Goal: Transaction & Acquisition: Purchase product/service

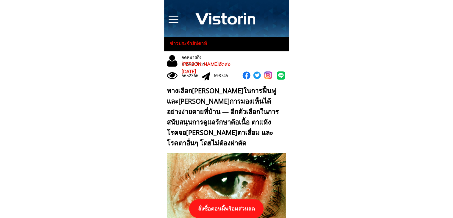
click at [236, 203] on p "สั่งซื้อตอนนี้พร้อมส่วนลด" at bounding box center [226, 208] width 74 height 19
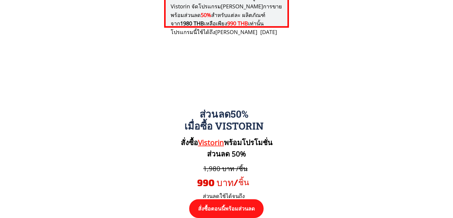
scroll to position [6188, 0]
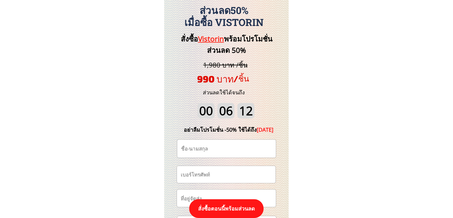
click at [221, 177] on input "tel" at bounding box center [226, 174] width 94 height 17
paste input "0617726247"
type input "0617726247"
click at [209, 145] on input "text" at bounding box center [227, 148] width 94 height 18
paste input "พระวิทยากร ปัทธสม"
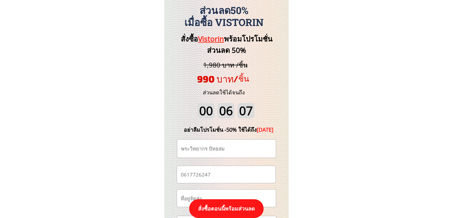
type input "พระวิทยากร ปัทธสม"
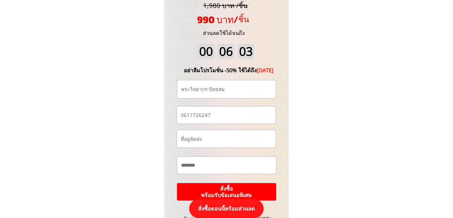
scroll to position [6248, 0]
click at [226, 140] on input "text" at bounding box center [226, 138] width 94 height 17
paste input "พระวิทยากร ปัทธิสม วัดประชาสามัคคี ต ท่าเกษม อ เมือง จ สระแก้ว ถนนสุวรรณศร"
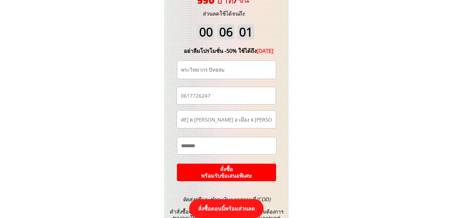
scroll to position [6278, 0]
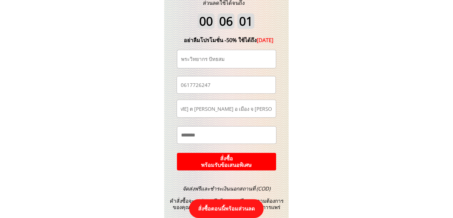
type input "พระวิทยากร ปัทธิสม วัดประชาสามัคคี ต ท่าเกษม อ เมือง จ สระแก้ว ถนนสุวรรณศร"
click at [249, 161] on p "สั่งซื้อ พร้อมรับข้อเสนอพิเศษ" at bounding box center [227, 162] width 100 height 18
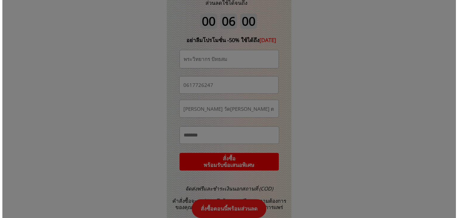
scroll to position [0, 0]
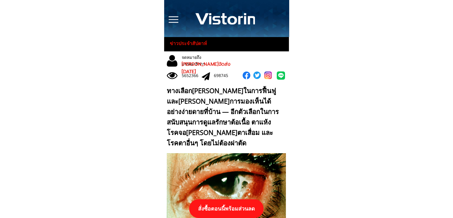
click at [227, 208] on p "สั่งซื้อตอนนี้พร้อมส่วนลด" at bounding box center [226, 208] width 74 height 19
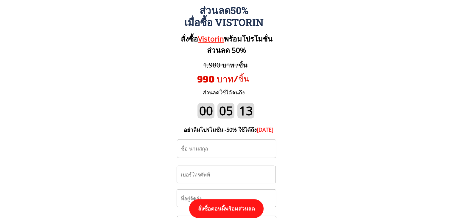
scroll to position [6218, 0]
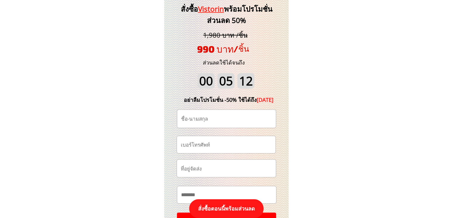
click at [211, 147] on input "tel" at bounding box center [226, 144] width 94 height 17
paste input "0884990196"
type input "0884990196"
click at [229, 122] on input "text" at bounding box center [227, 119] width 94 height 18
paste input "ลุง แดง"
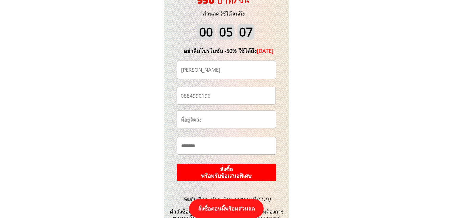
scroll to position [6278, 0]
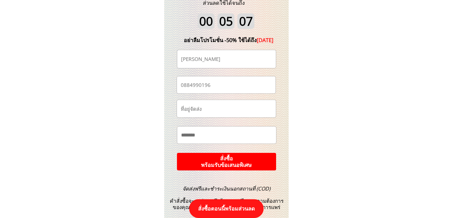
type input "ลุง แดง"
click at [239, 160] on p "สั่งซื้อ พร้อมรับข้อเสนอพิเศษ" at bounding box center [227, 162] width 100 height 18
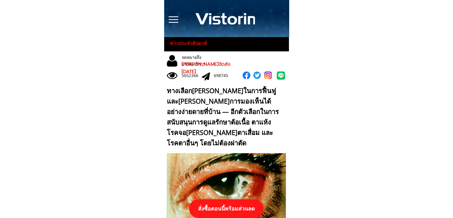
click at [250, 208] on p "สั่งซื้อตอนนี้พร้อมส่วนลด" at bounding box center [226, 208] width 74 height 19
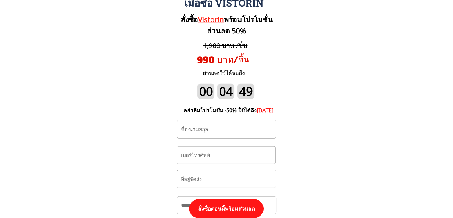
scroll to position [6218, 0]
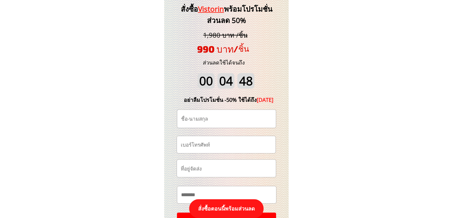
click at [226, 145] on input "tel" at bounding box center [226, 144] width 94 height 17
paste input "0929283839"
type input "0929283839"
click at [216, 119] on input "text" at bounding box center [227, 119] width 94 height 18
paste input "สายยัน คำนึง"
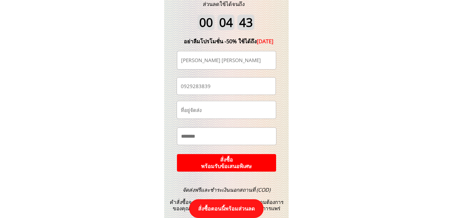
scroll to position [6278, 0]
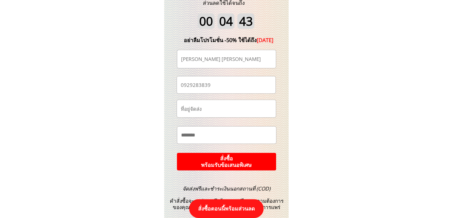
type input "สายยัน คำนึง"
click at [241, 166] on p "สั่งซื้อ พร้อมรับข้อเสนอพิเศษ" at bounding box center [227, 162] width 100 height 18
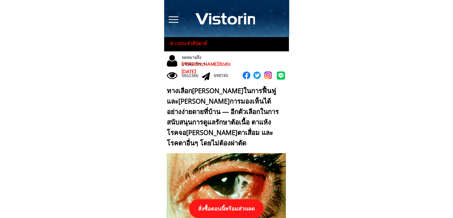
click at [229, 208] on p "สั่งซื้อตอนนี้พร้อมส่วนลด" at bounding box center [226, 208] width 74 height 19
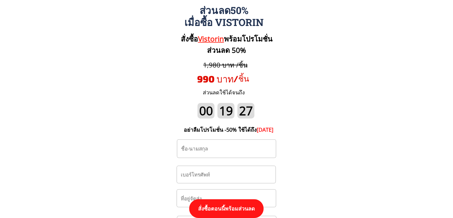
scroll to position [6218, 0]
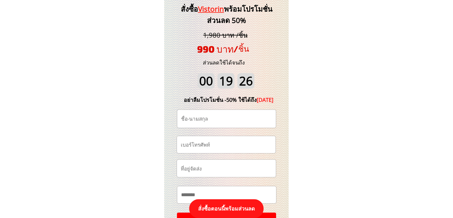
click at [223, 145] on input "tel" at bounding box center [226, 144] width 94 height 17
paste input "0614057726"
type input "0614057726"
click at [209, 112] on input "text" at bounding box center [227, 119] width 94 height 18
paste input "เชอรี่ กะชมพู่"
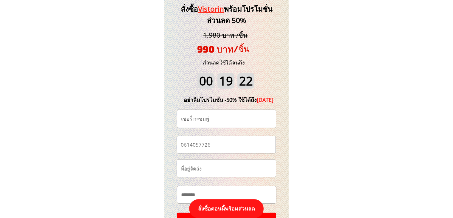
scroll to position [6278, 0]
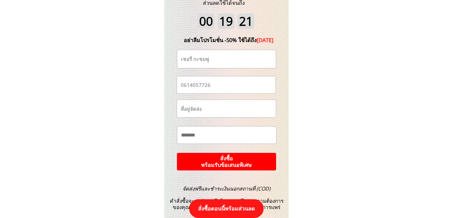
type input "เชอรี่ กะชมพู่"
click at [253, 163] on p "สั่งซื้อ พร้อมรับข้อเสนอพิเศษ" at bounding box center [227, 162] width 100 height 18
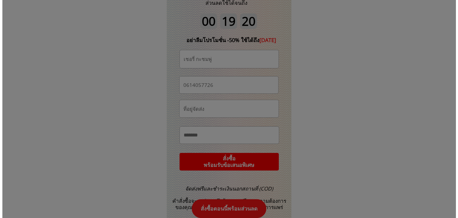
scroll to position [0, 0]
